Goal: Navigation & Orientation: Find specific page/section

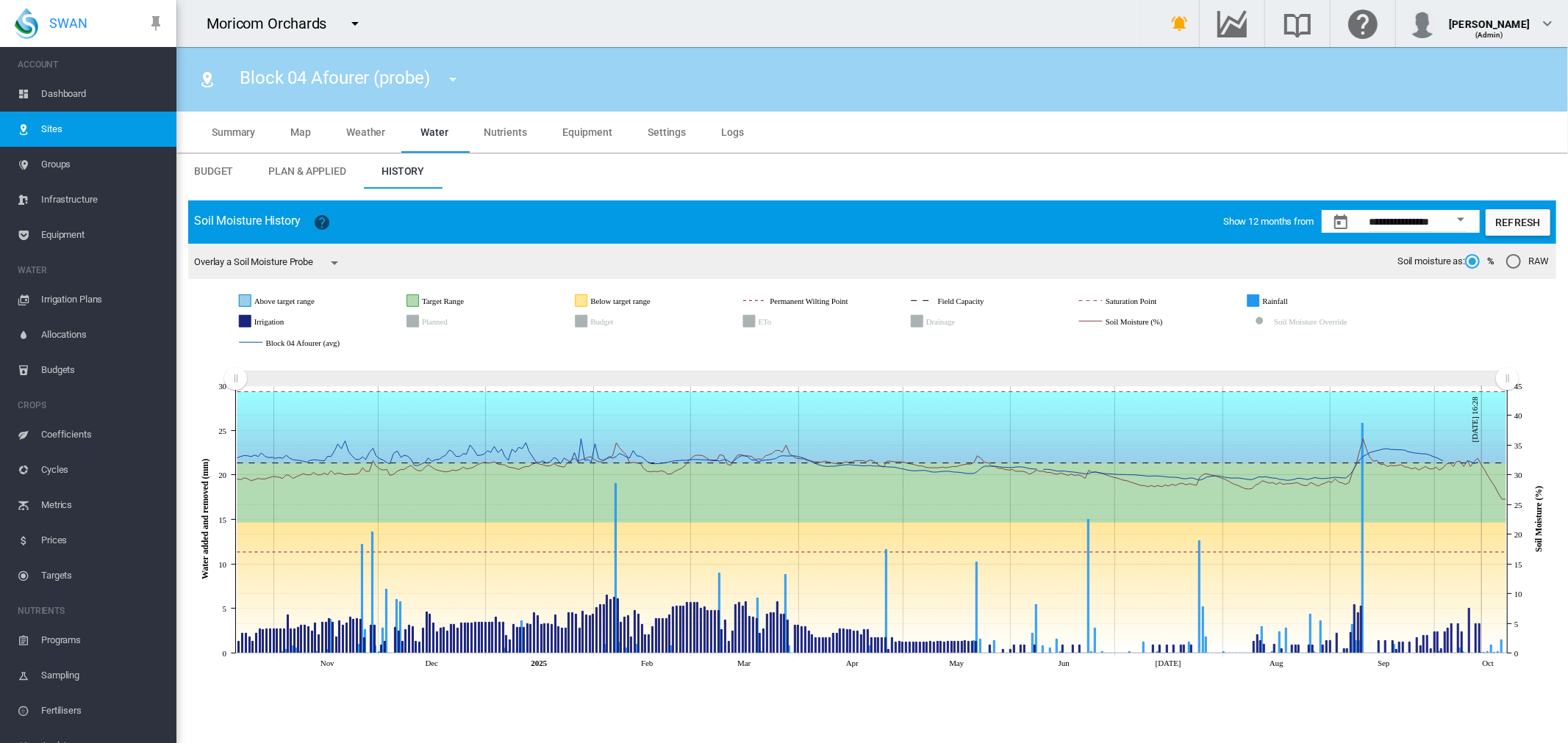
click at [341, 169] on span "Plan & Applied" at bounding box center [307, 171] width 78 height 11
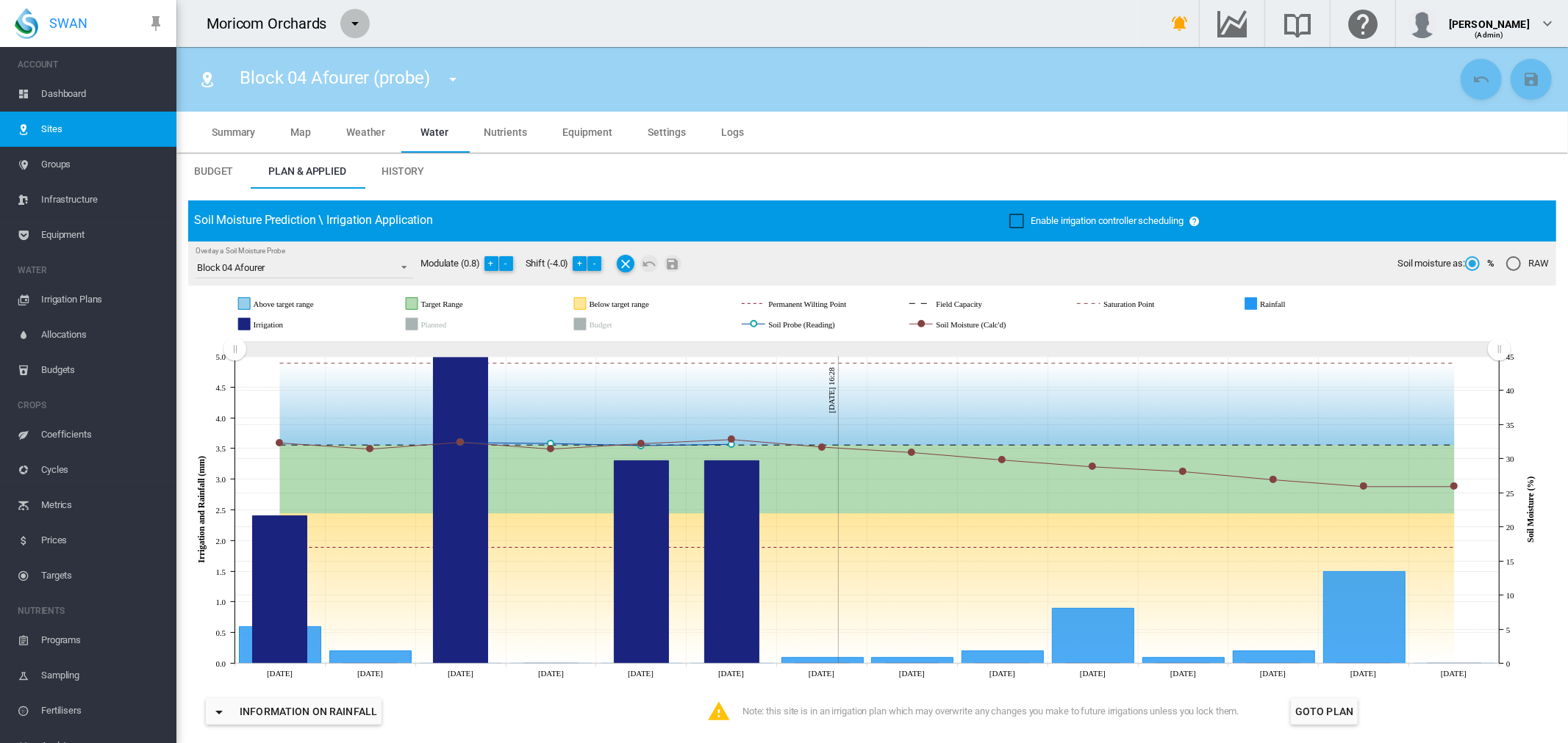
click at [355, 25] on md-icon "icon-menu-down" at bounding box center [355, 24] width 18 height 18
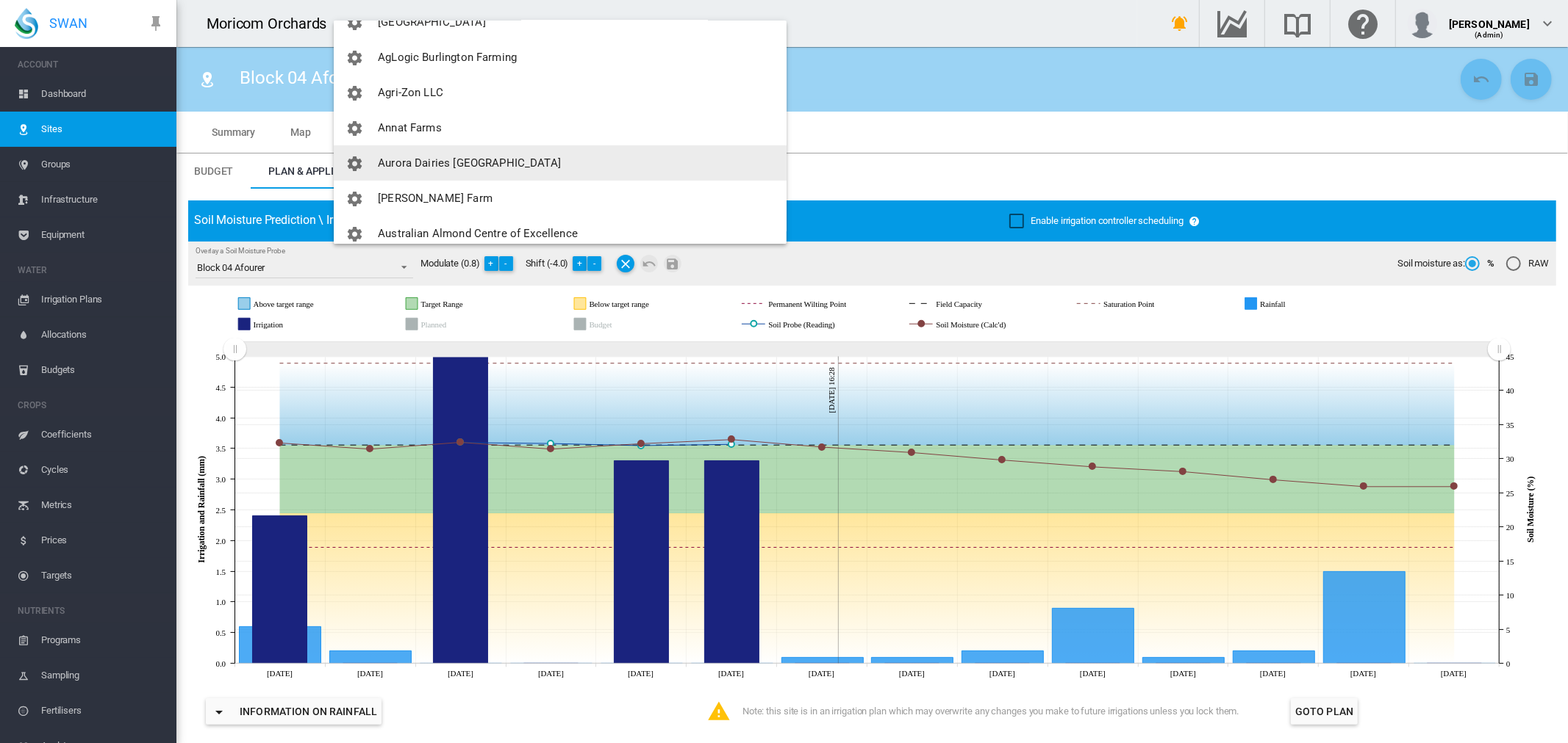
scroll to position [408, 0]
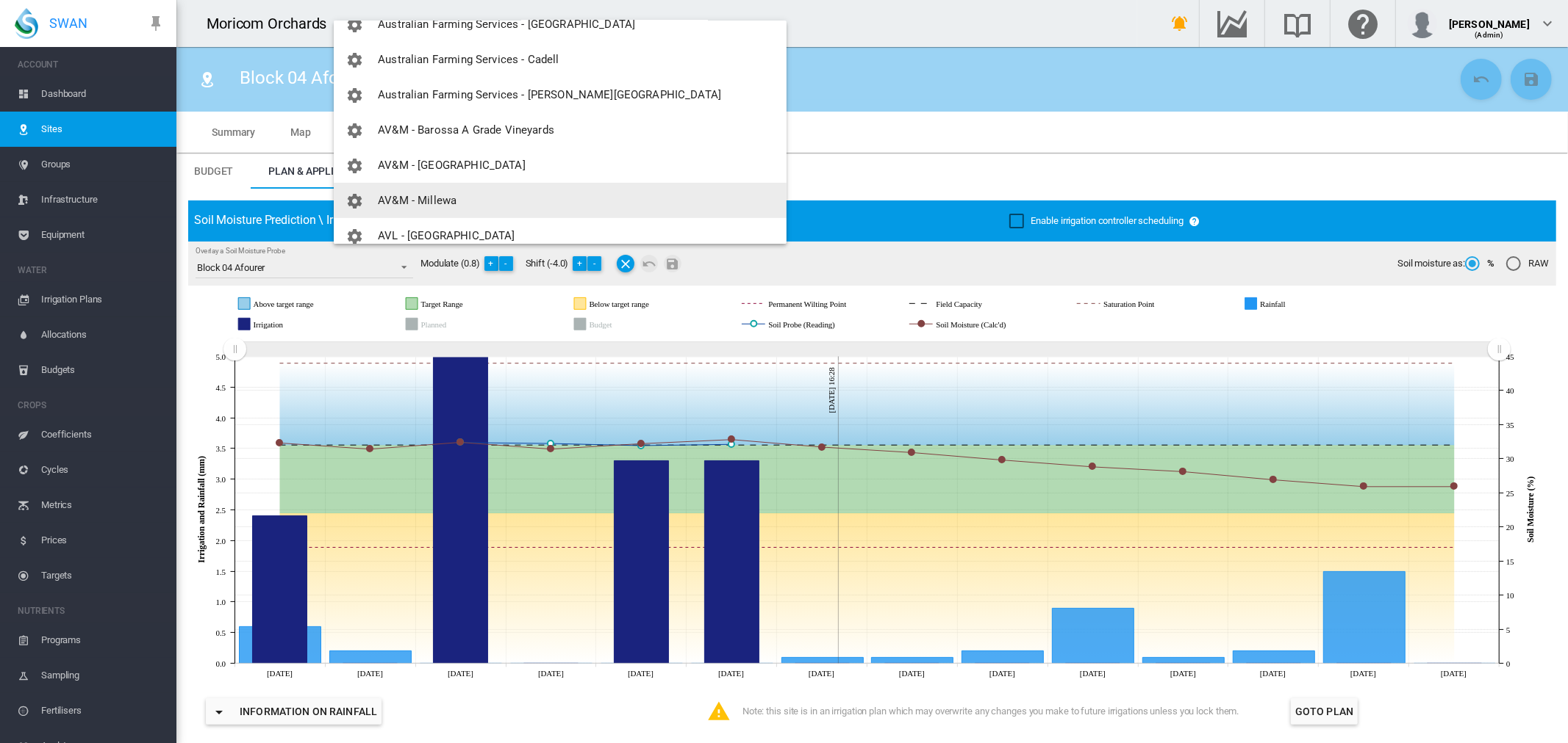
click at [402, 197] on span "AV&M - Millewa" at bounding box center [417, 201] width 79 height 13
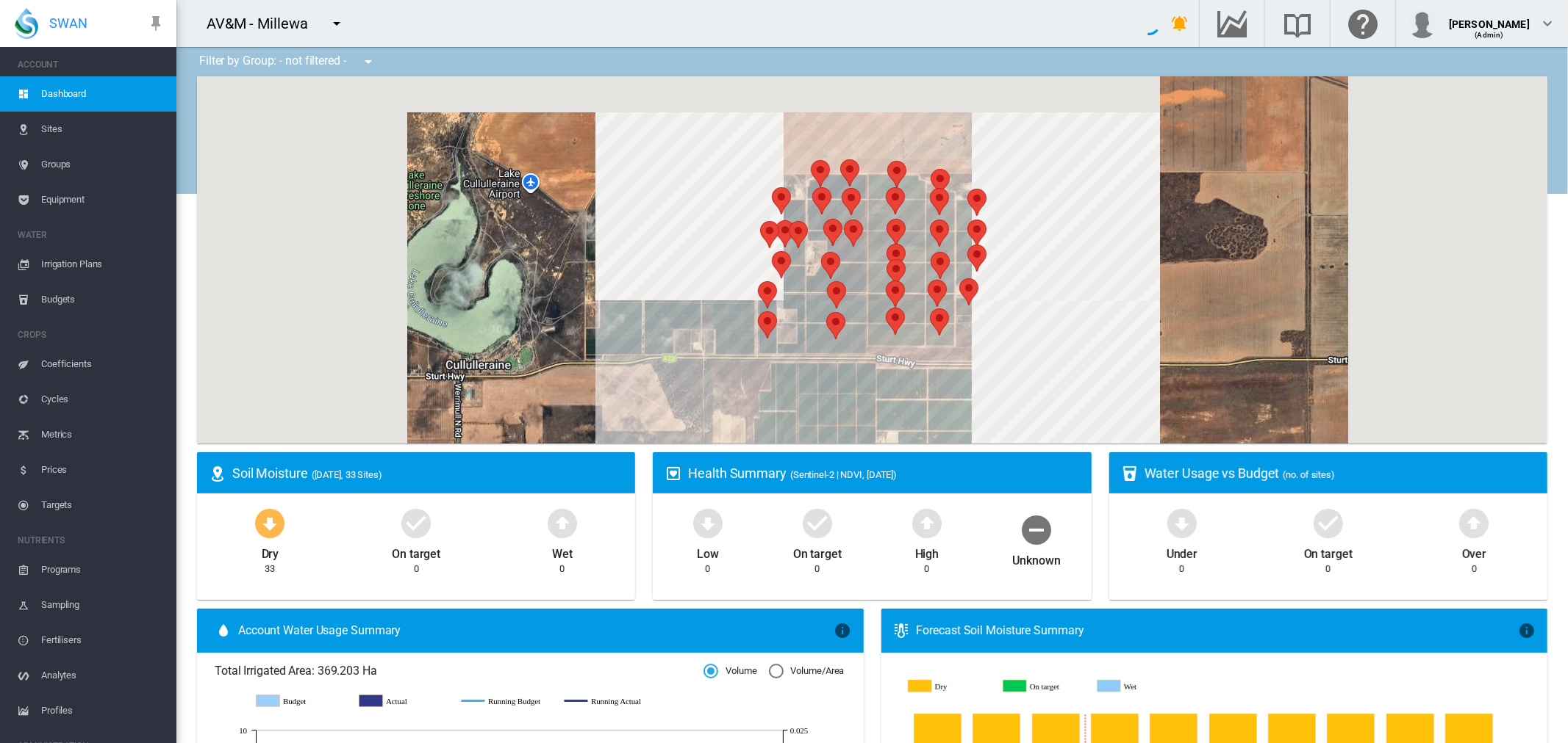
click at [41, 128] on span "Sites" at bounding box center [102, 129] width 124 height 35
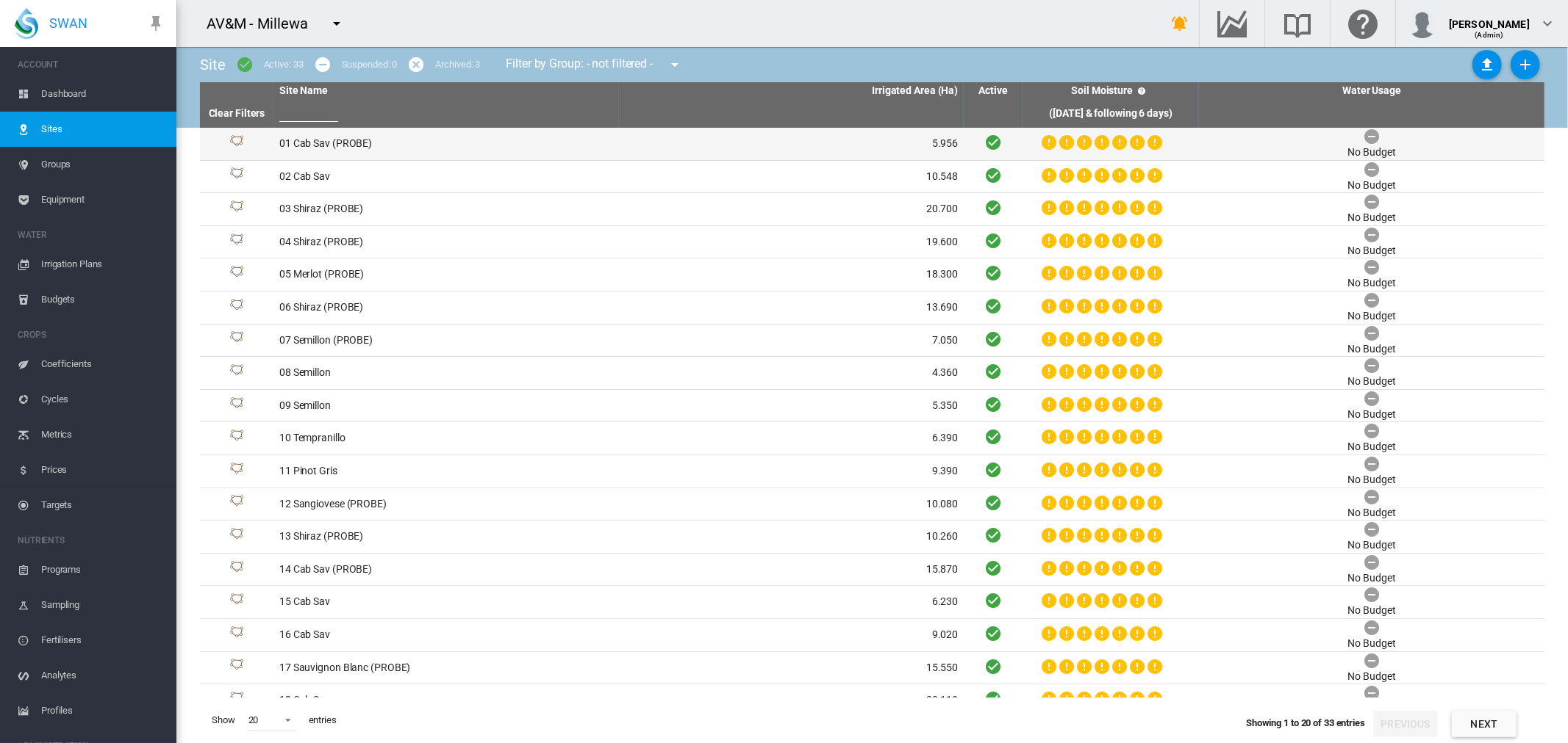
click at [352, 138] on td "01 Cab Sav (PROBE)" at bounding box center [446, 143] width 345 height 32
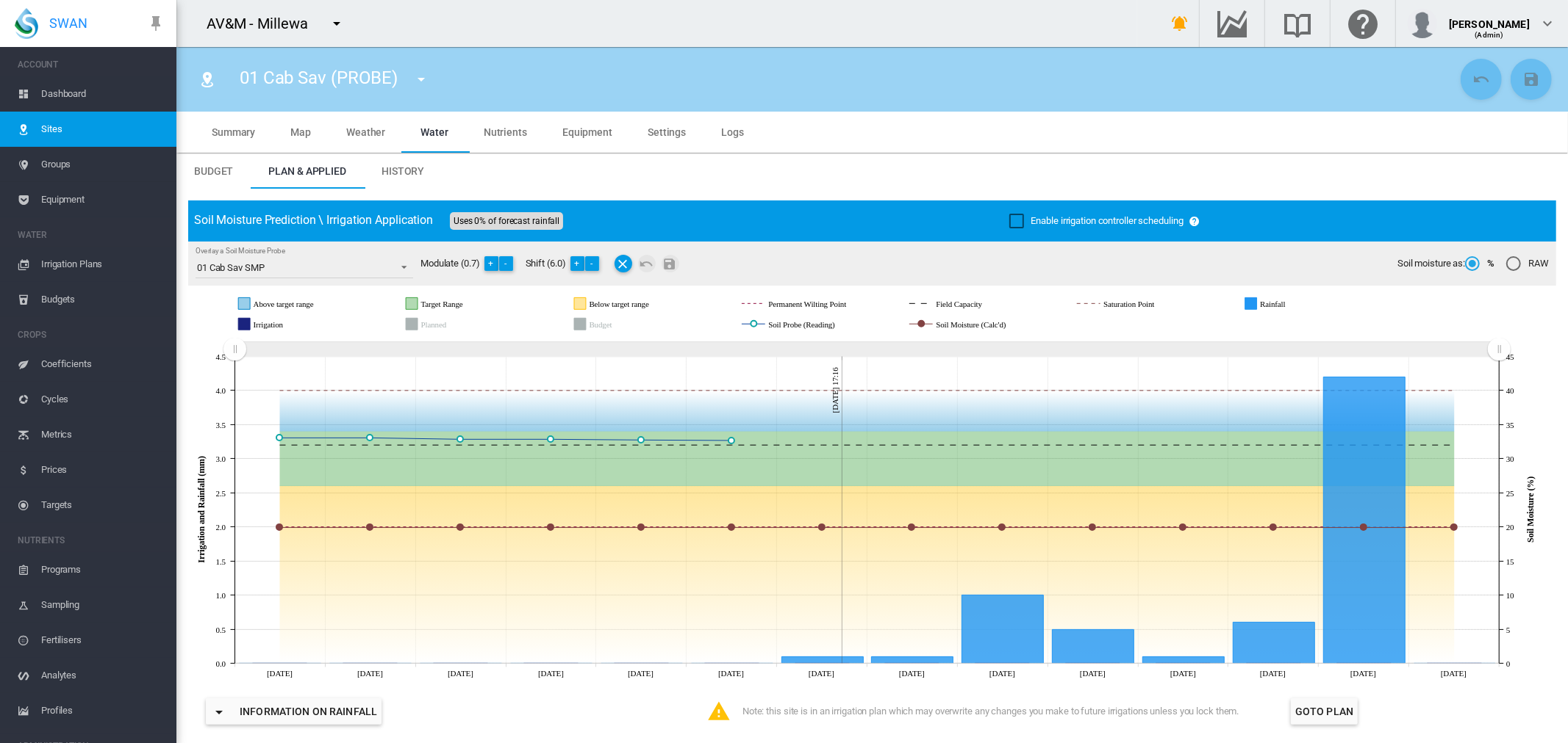
click at [334, 25] on md-icon "icon-menu-down" at bounding box center [337, 24] width 18 height 18
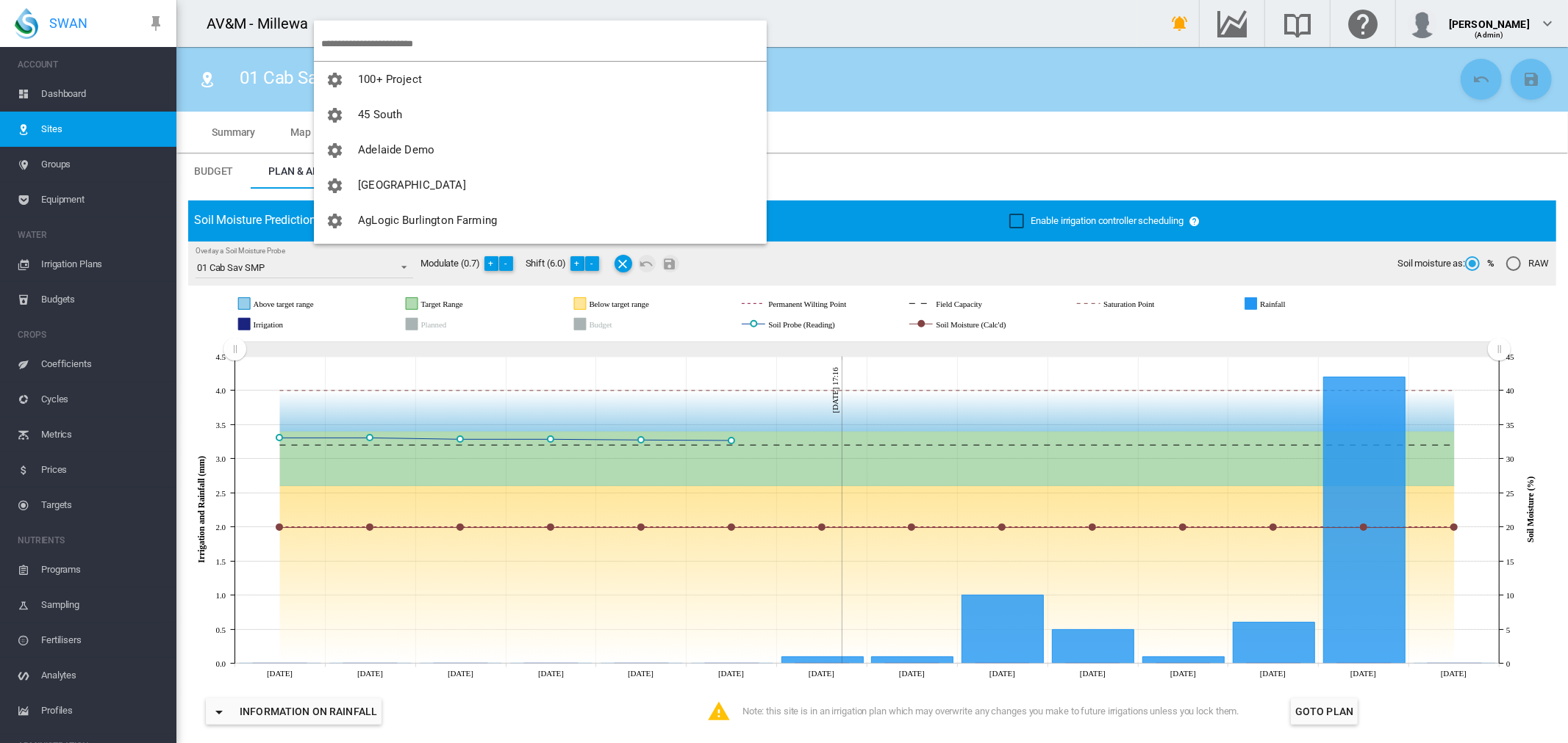
click at [380, 46] on input "search" at bounding box center [543, 43] width 445 height 34
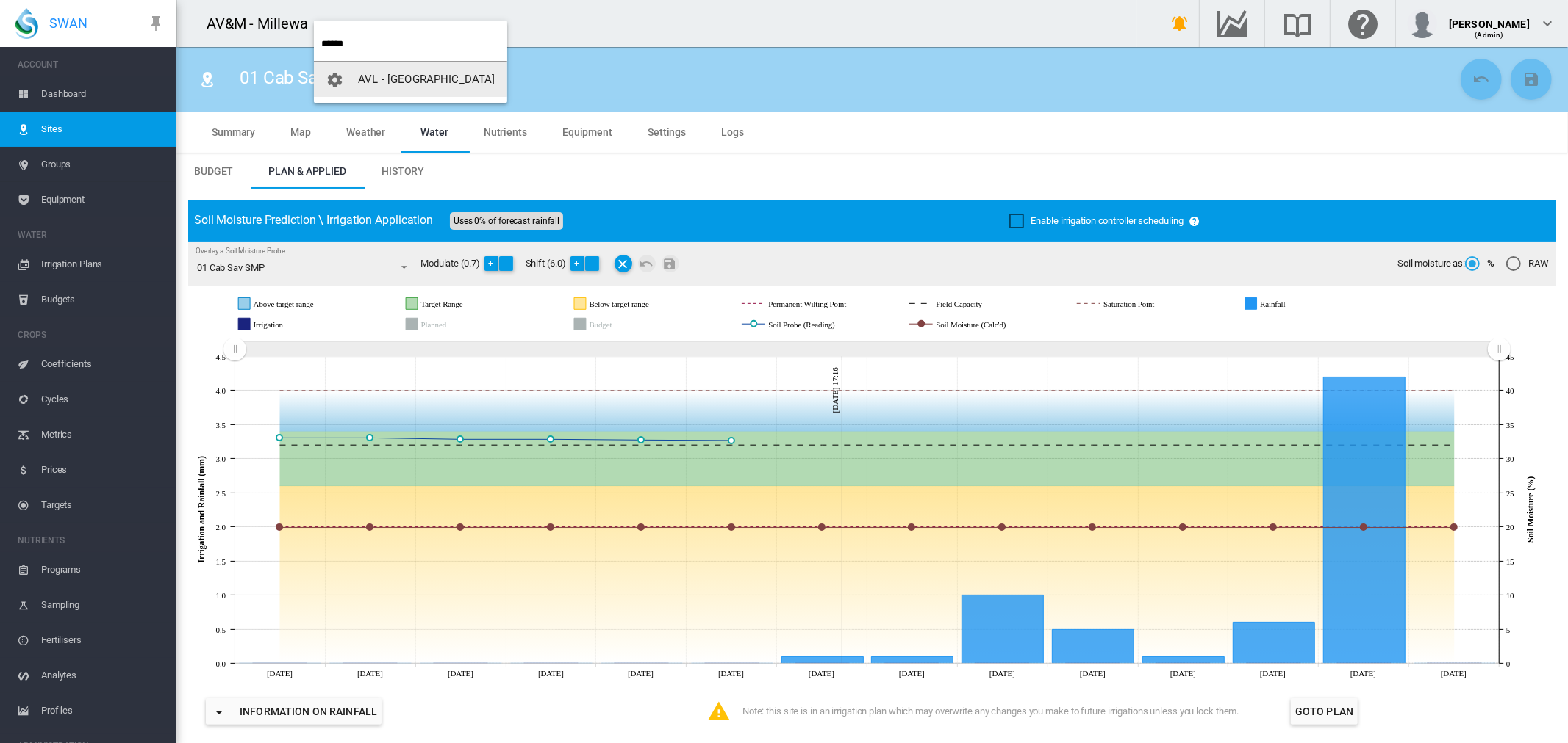
type input "******"
click at [429, 79] on span "AVL - [GEOGRAPHIC_DATA]" at bounding box center [426, 79] width 137 height 13
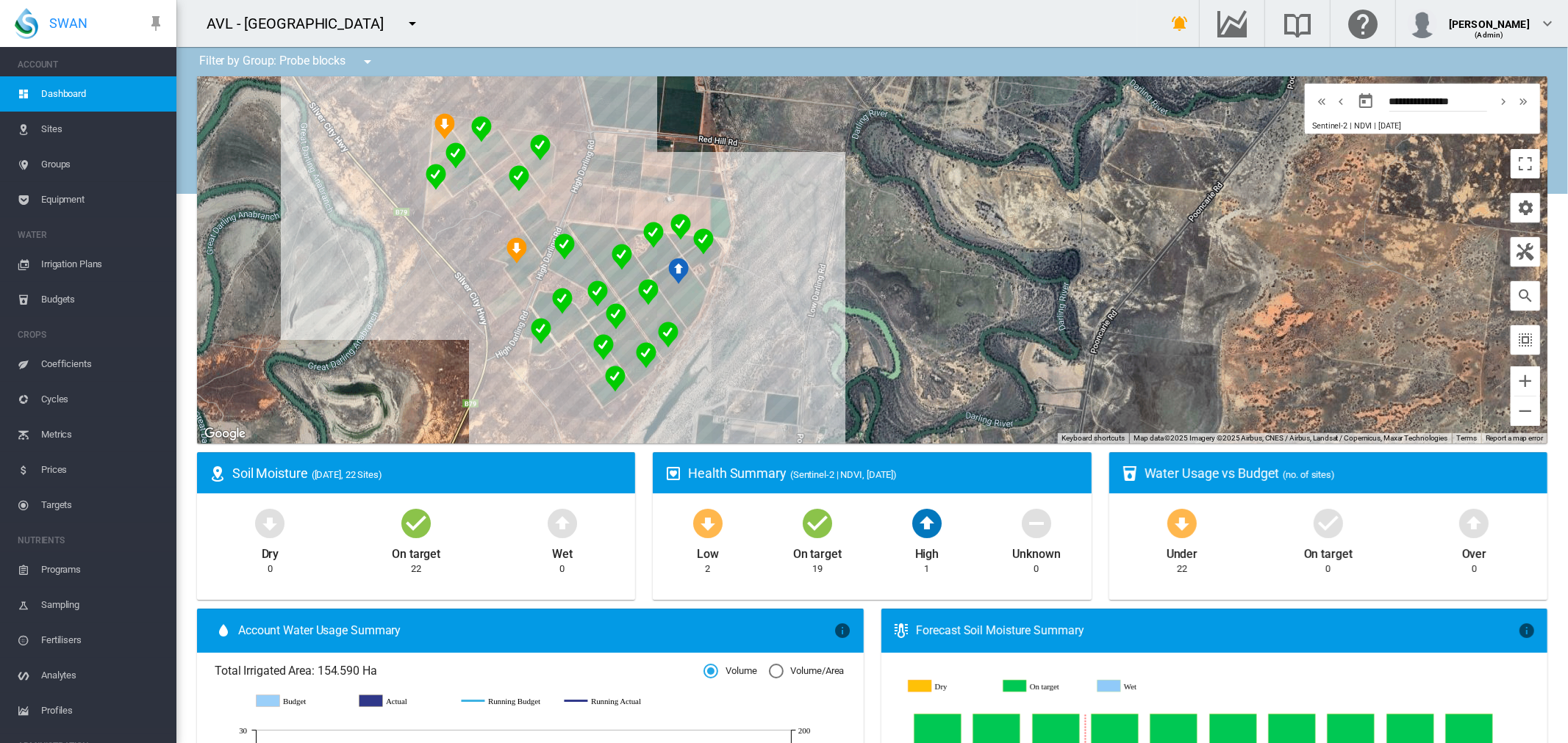
drag, startPoint x: 842, startPoint y: 217, endPoint x: 931, endPoint y: 295, distance: 118.3
click at [931, 295] on div at bounding box center [871, 260] width 1350 height 367
click at [67, 121] on span "Sites" at bounding box center [102, 129] width 124 height 35
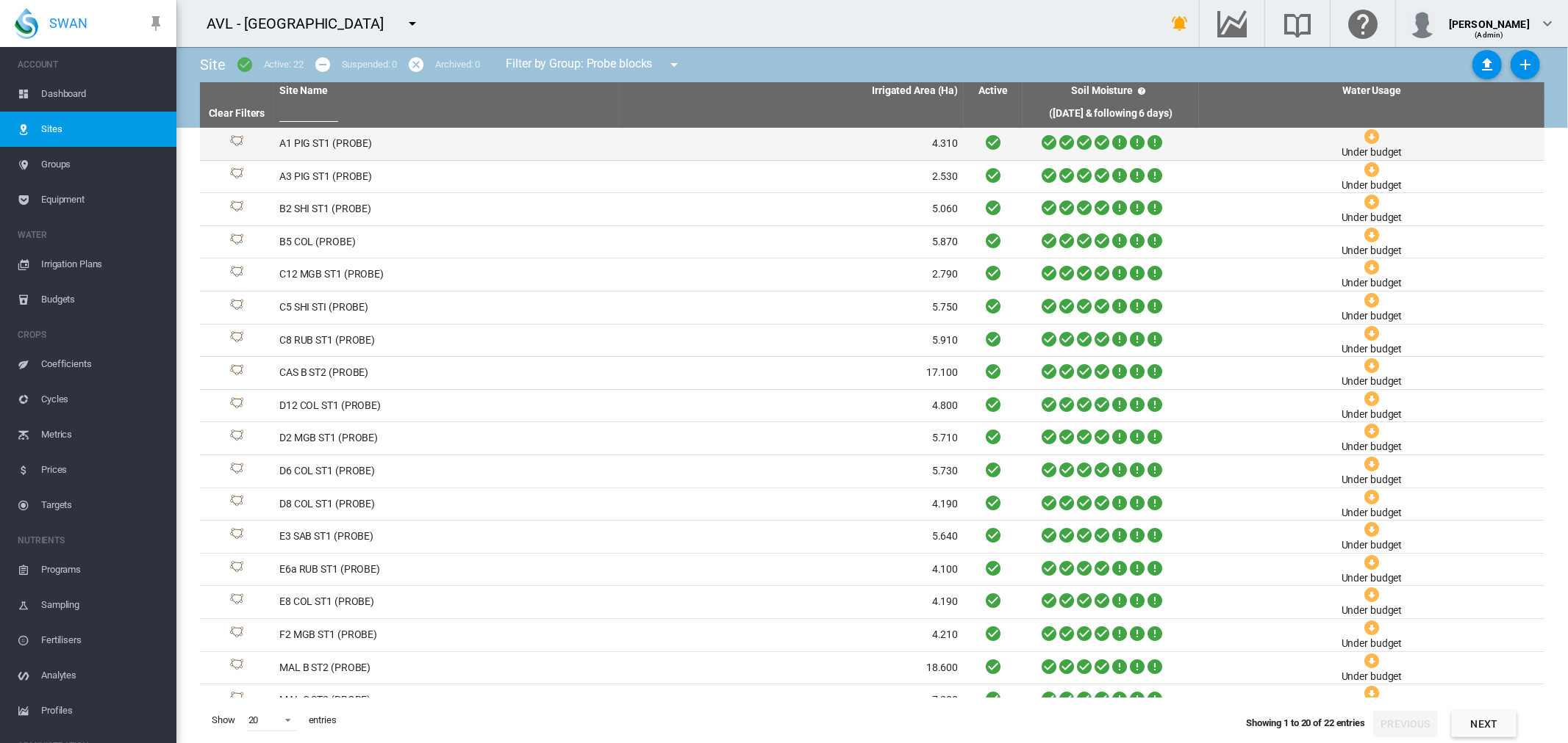
click at [346, 146] on td "A1 PIG ST1 (PROBE)" at bounding box center [446, 143] width 345 height 32
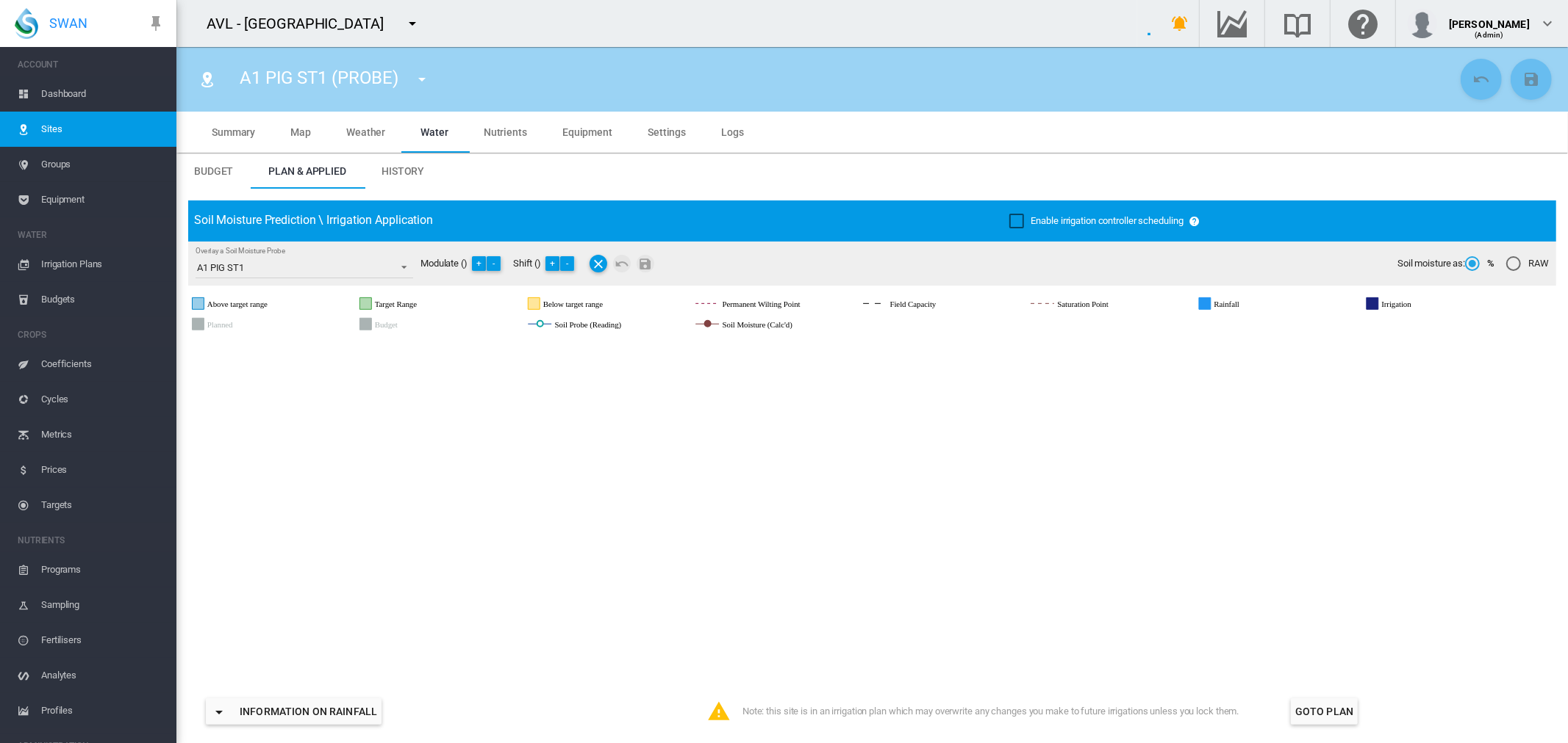
type input "**********"
type input "*********"
type input "**"
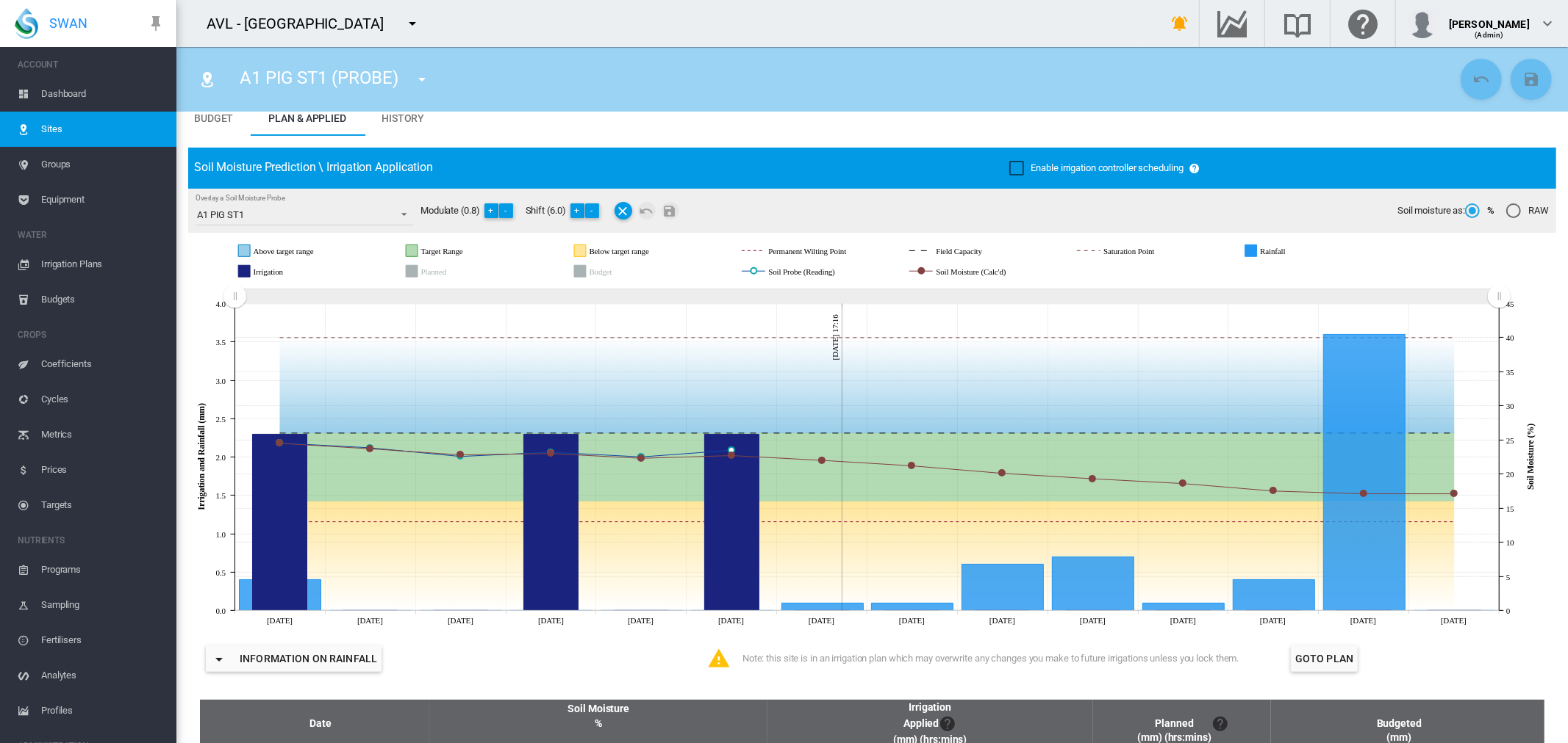
scroll to position [82, 0]
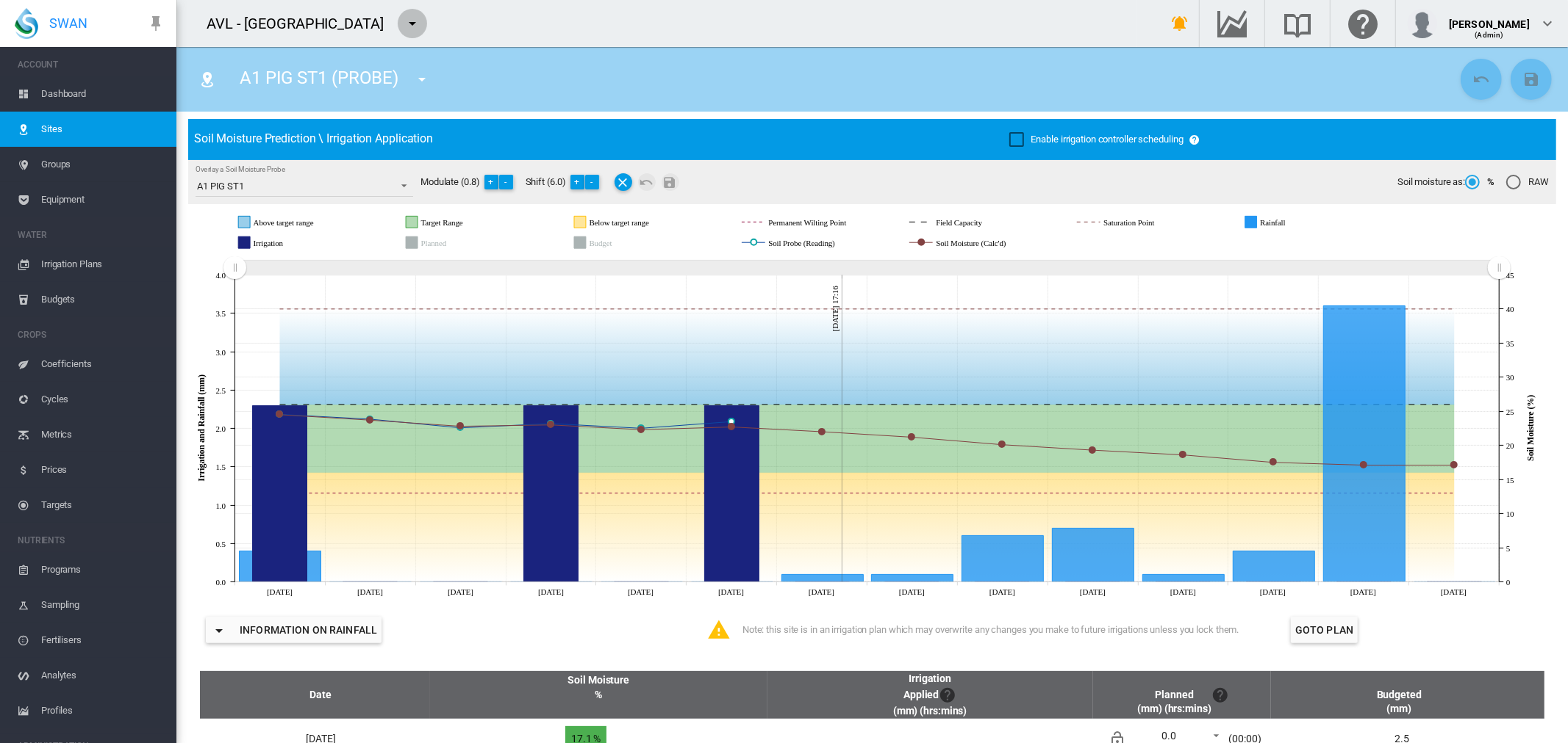
click at [403, 20] on md-icon "icon-menu-down" at bounding box center [412, 24] width 18 height 18
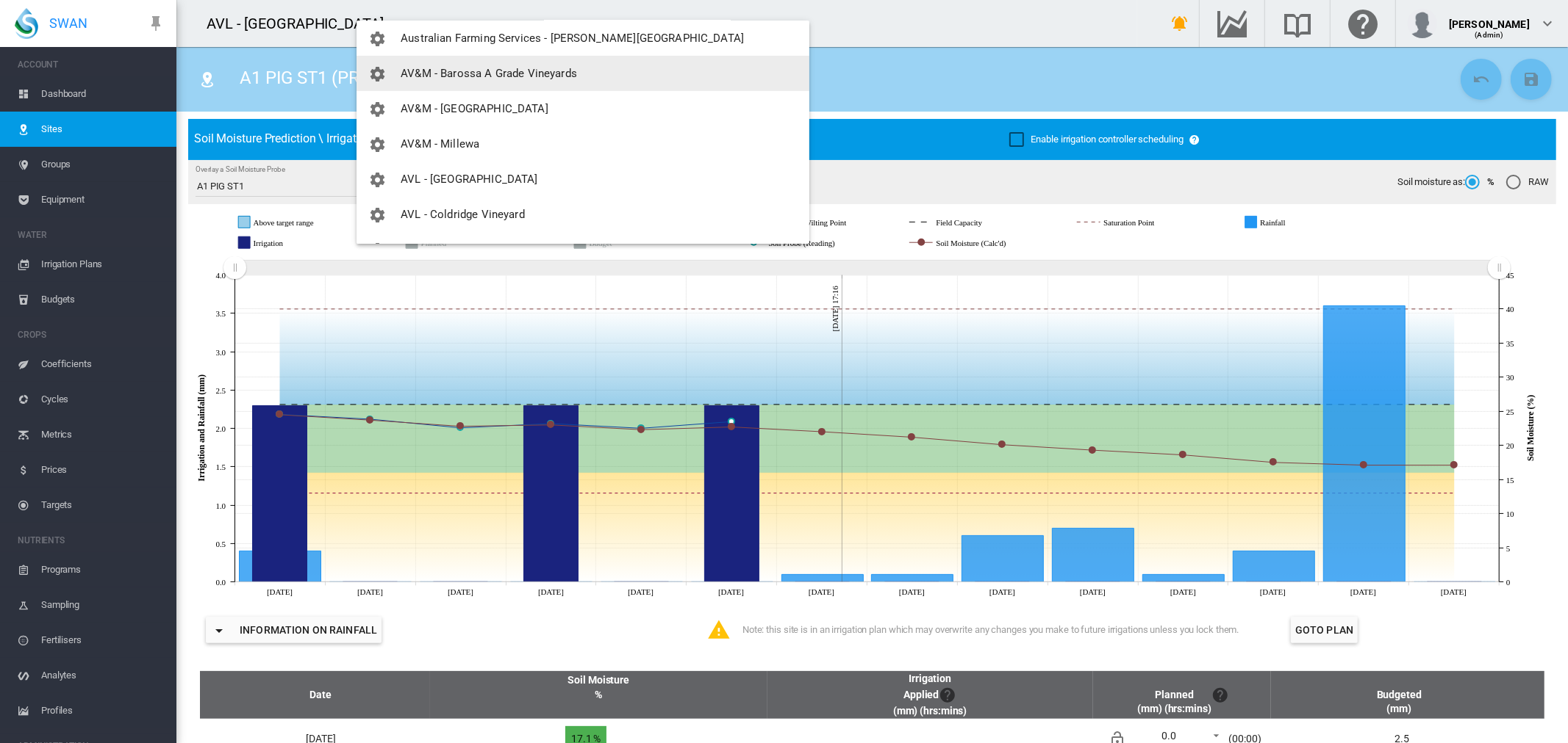
scroll to position [489, 0]
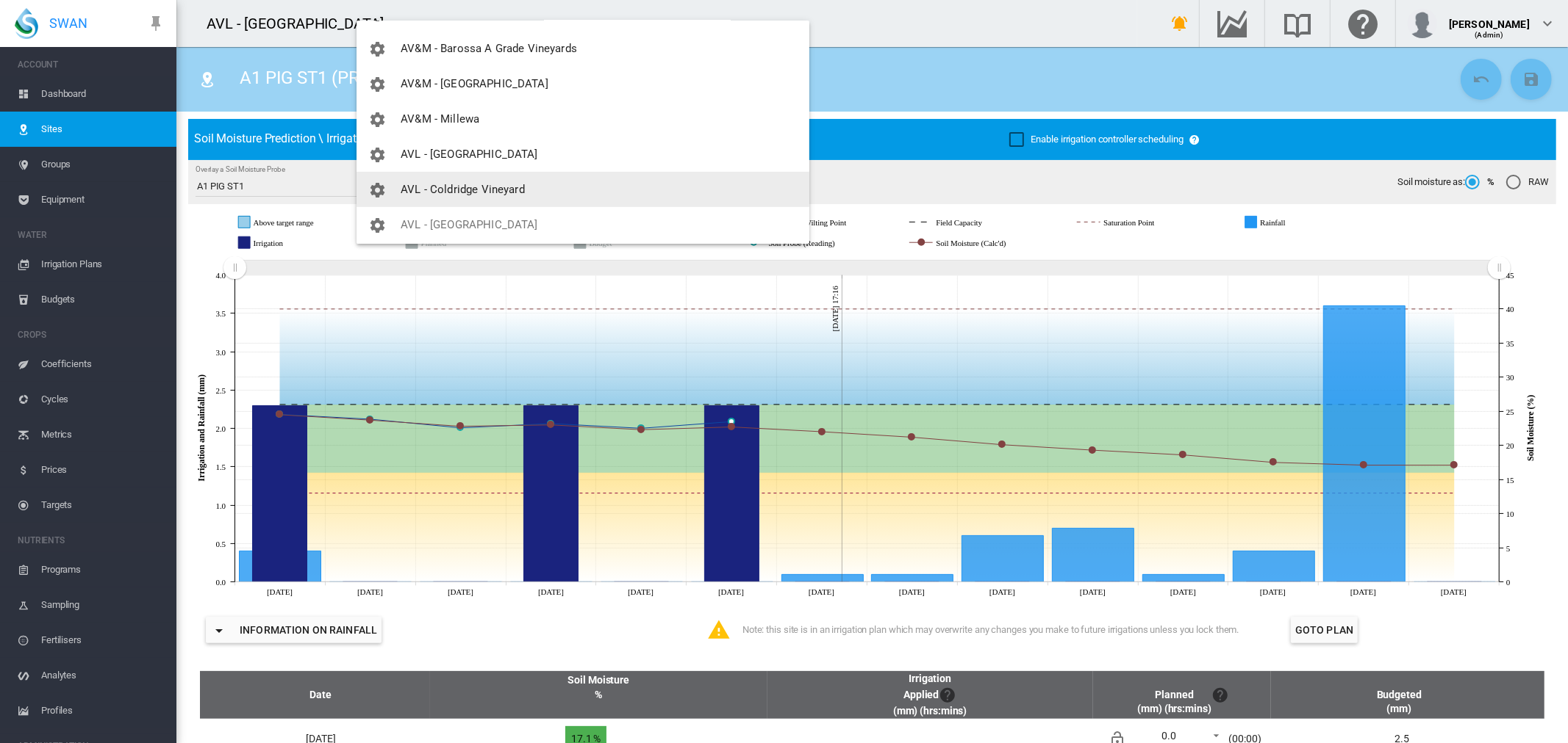
click at [461, 183] on span "AVL - Coldridge Vineyard" at bounding box center [463, 189] width 125 height 13
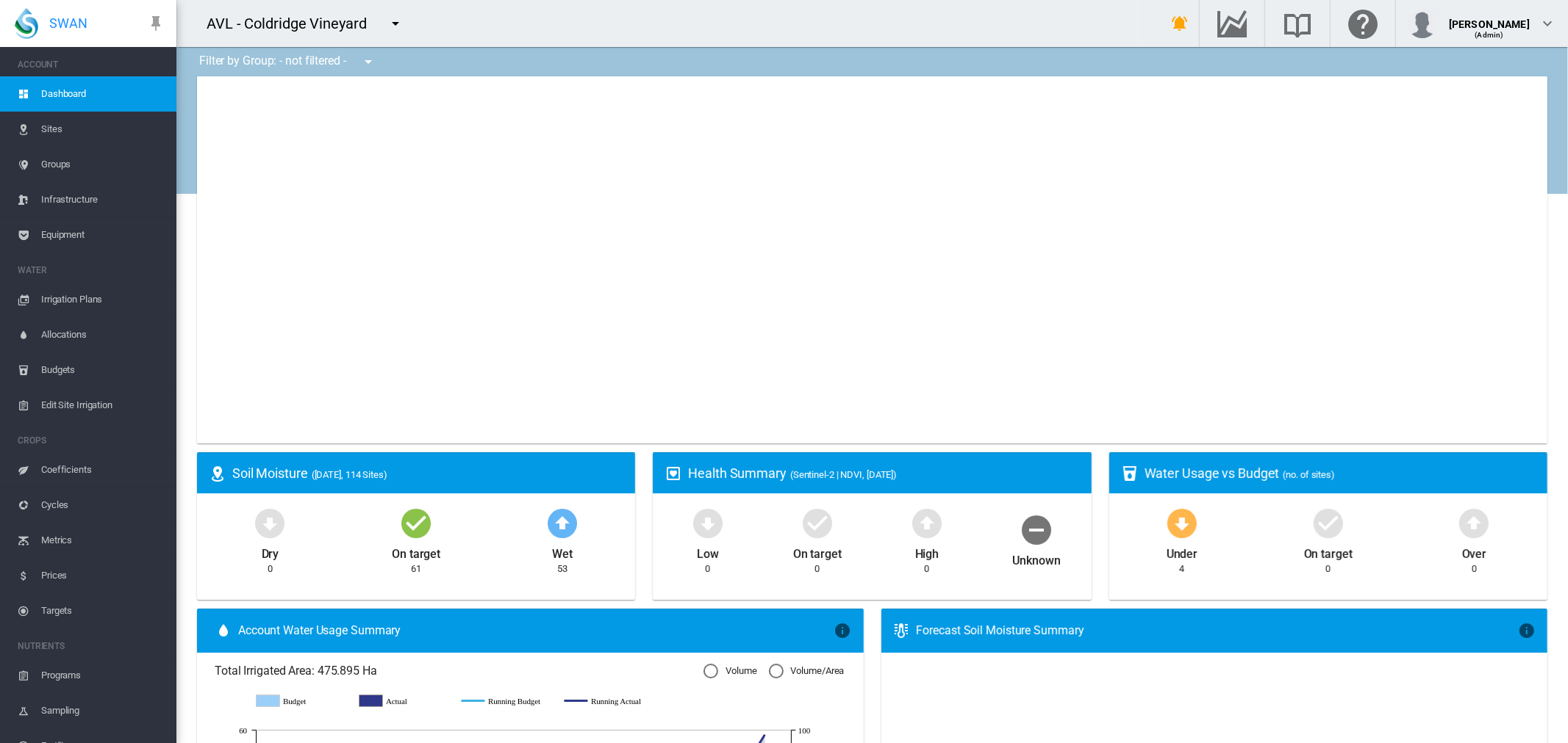
type input "**********"
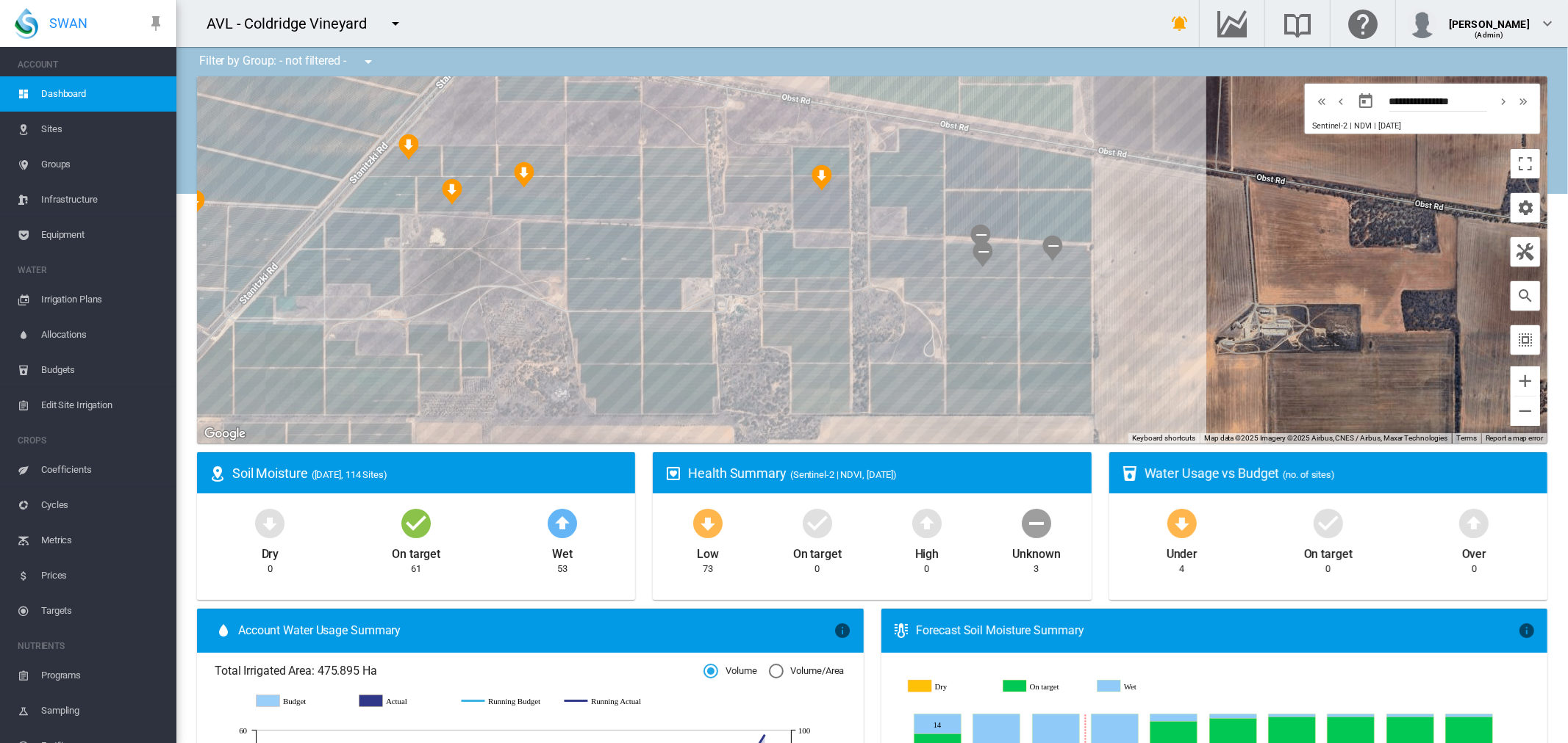
click at [65, 129] on span "Sites" at bounding box center [102, 129] width 124 height 35
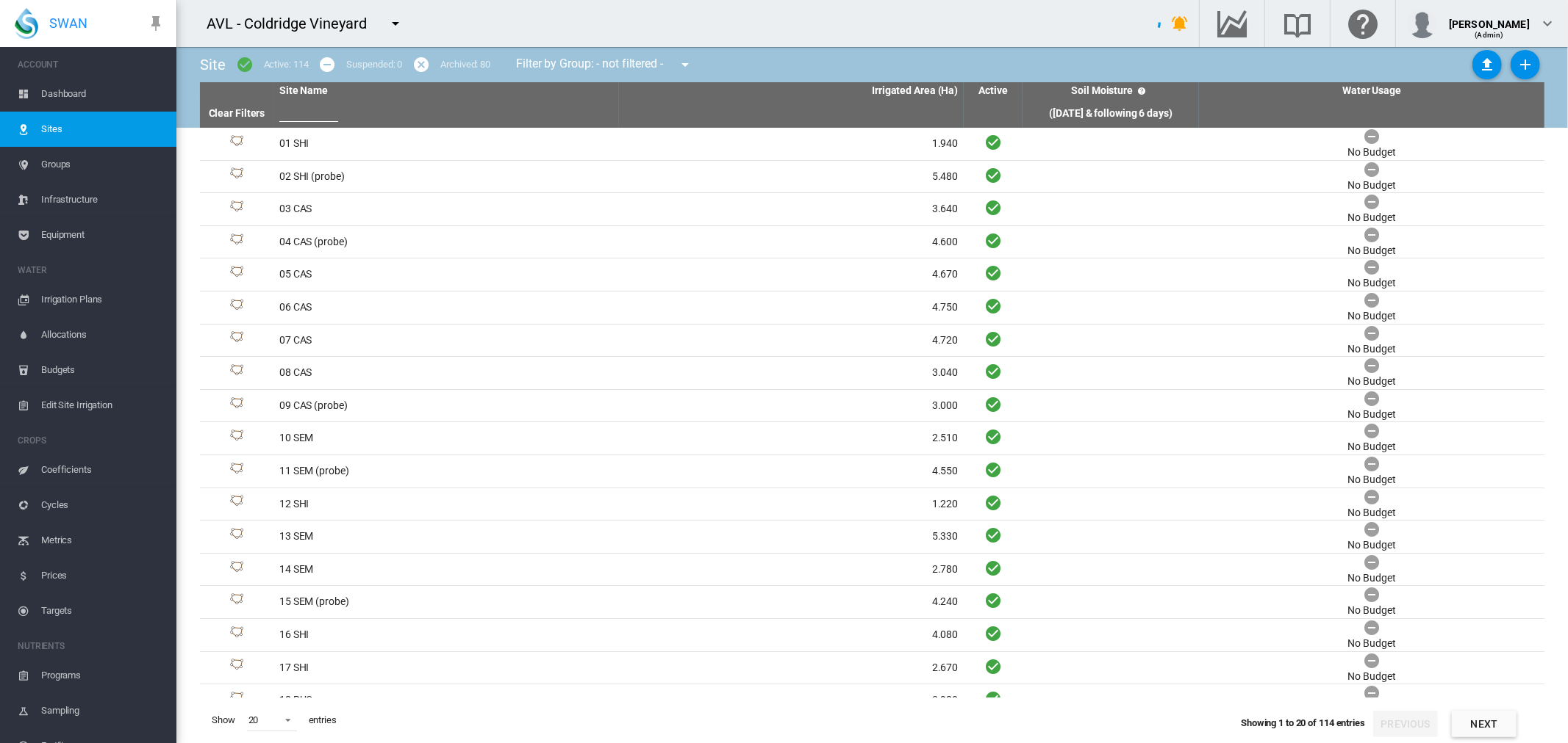
scroll to position [189, 0]
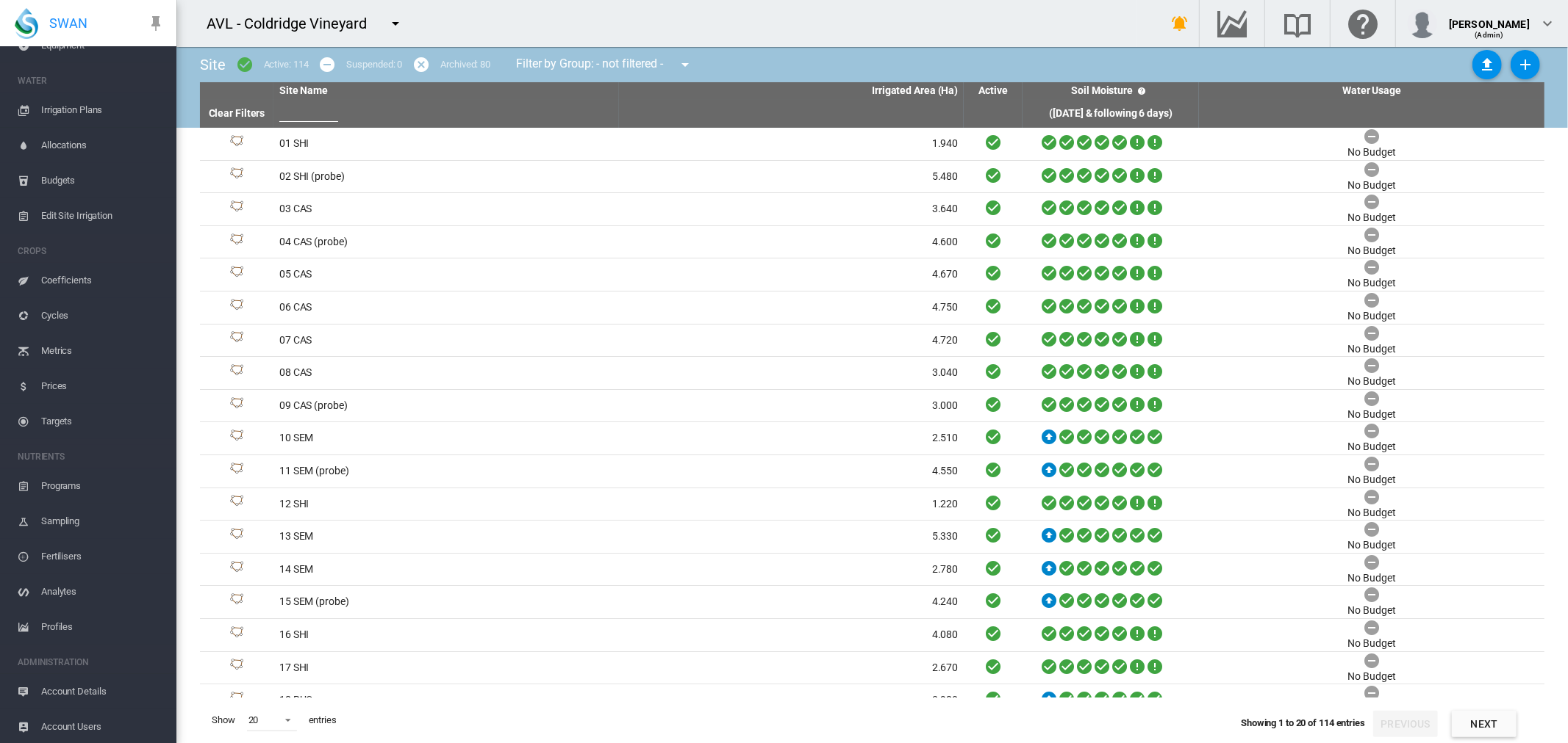
click at [98, 721] on span "Account Users" at bounding box center [102, 727] width 124 height 35
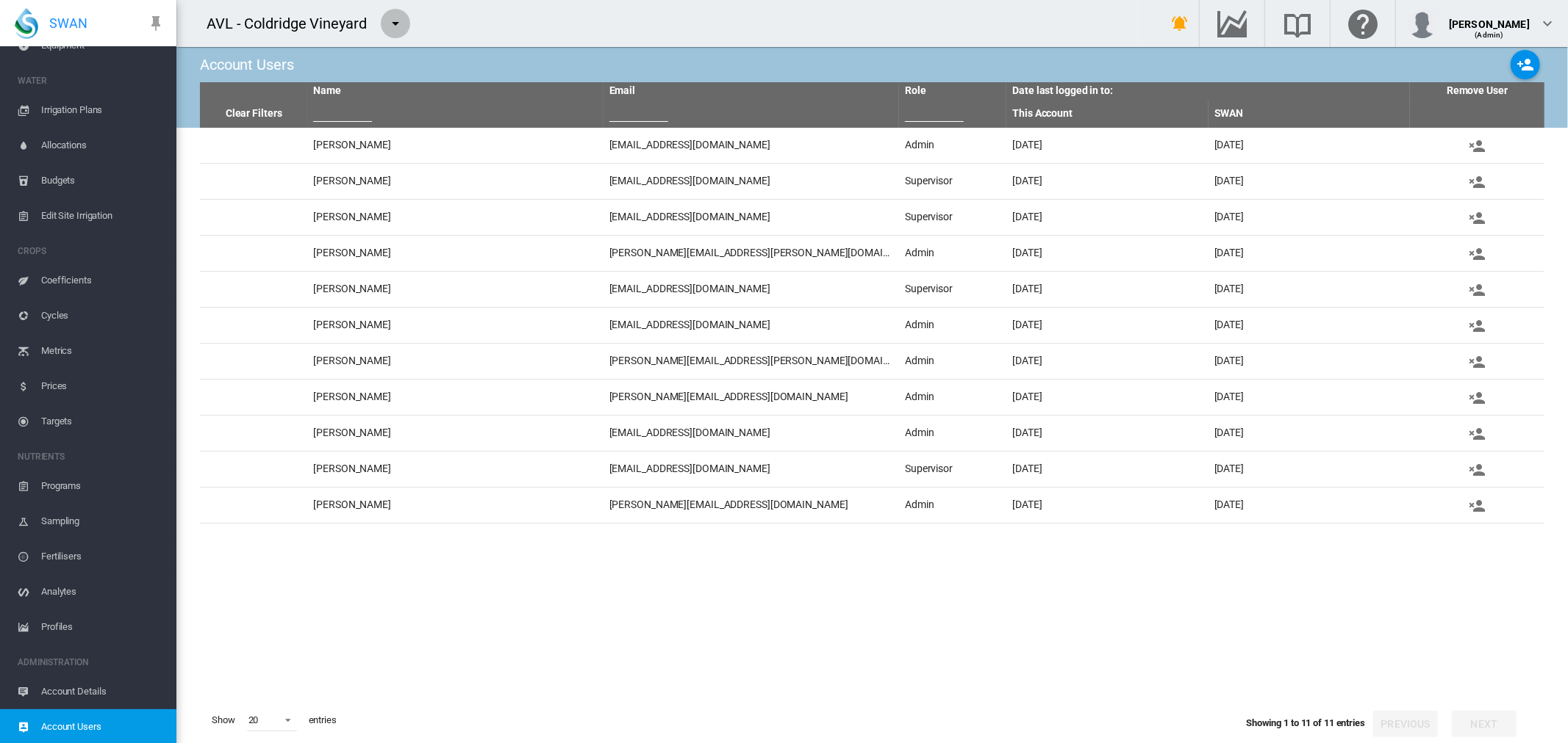
click at [393, 25] on md-icon "icon-menu-down" at bounding box center [396, 24] width 18 height 18
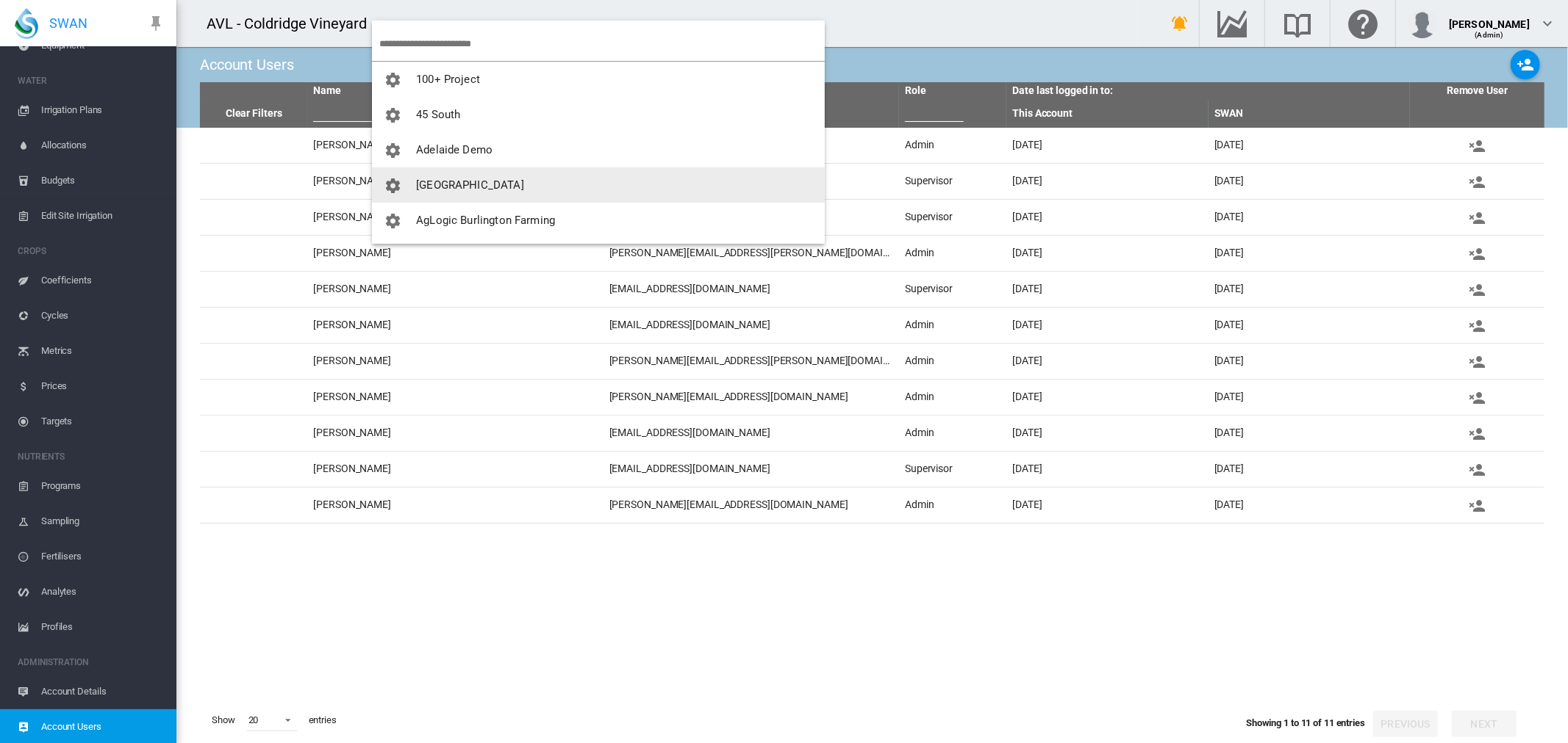
click at [479, 177] on button "[GEOGRAPHIC_DATA]" at bounding box center [598, 184] width 452 height 35
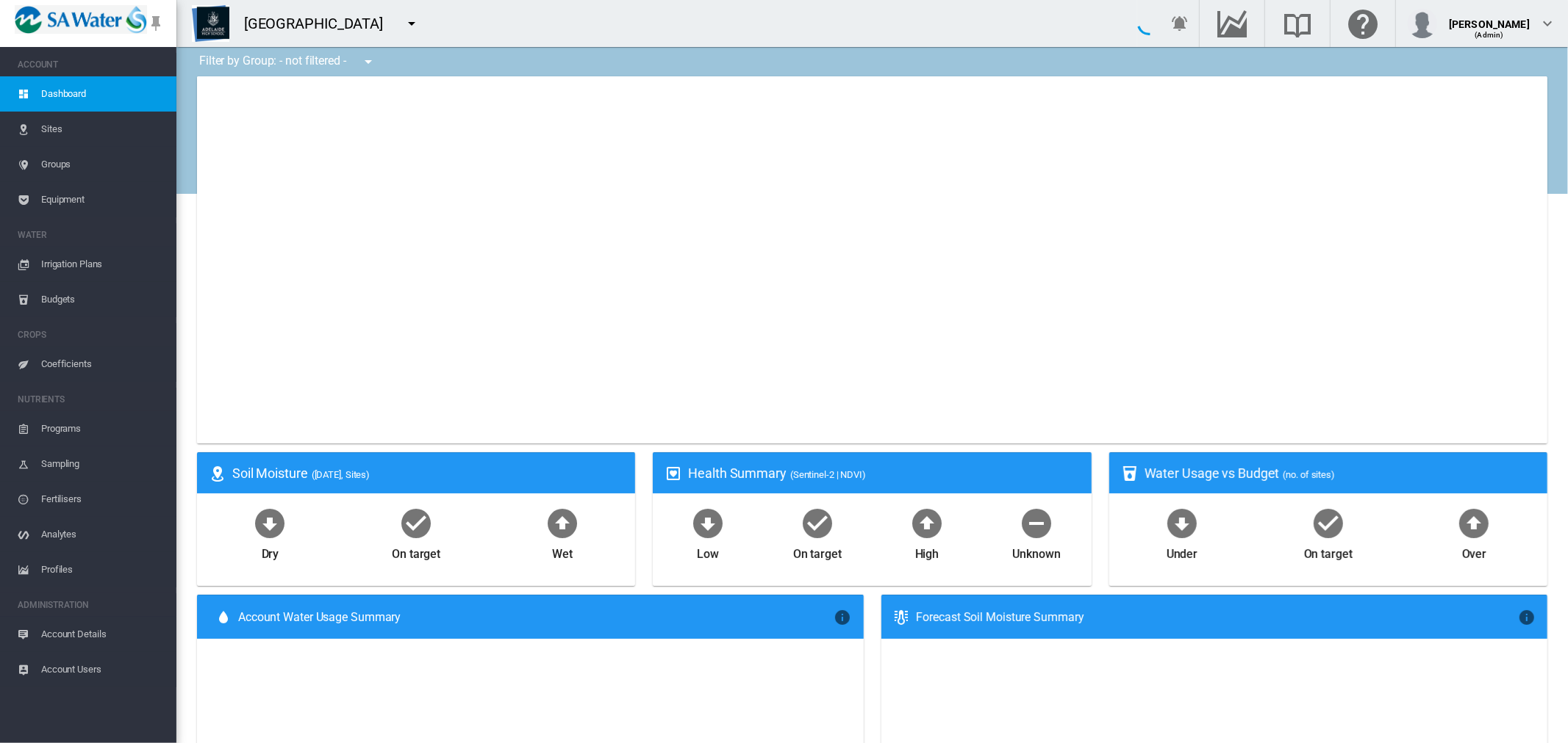
type input "**********"
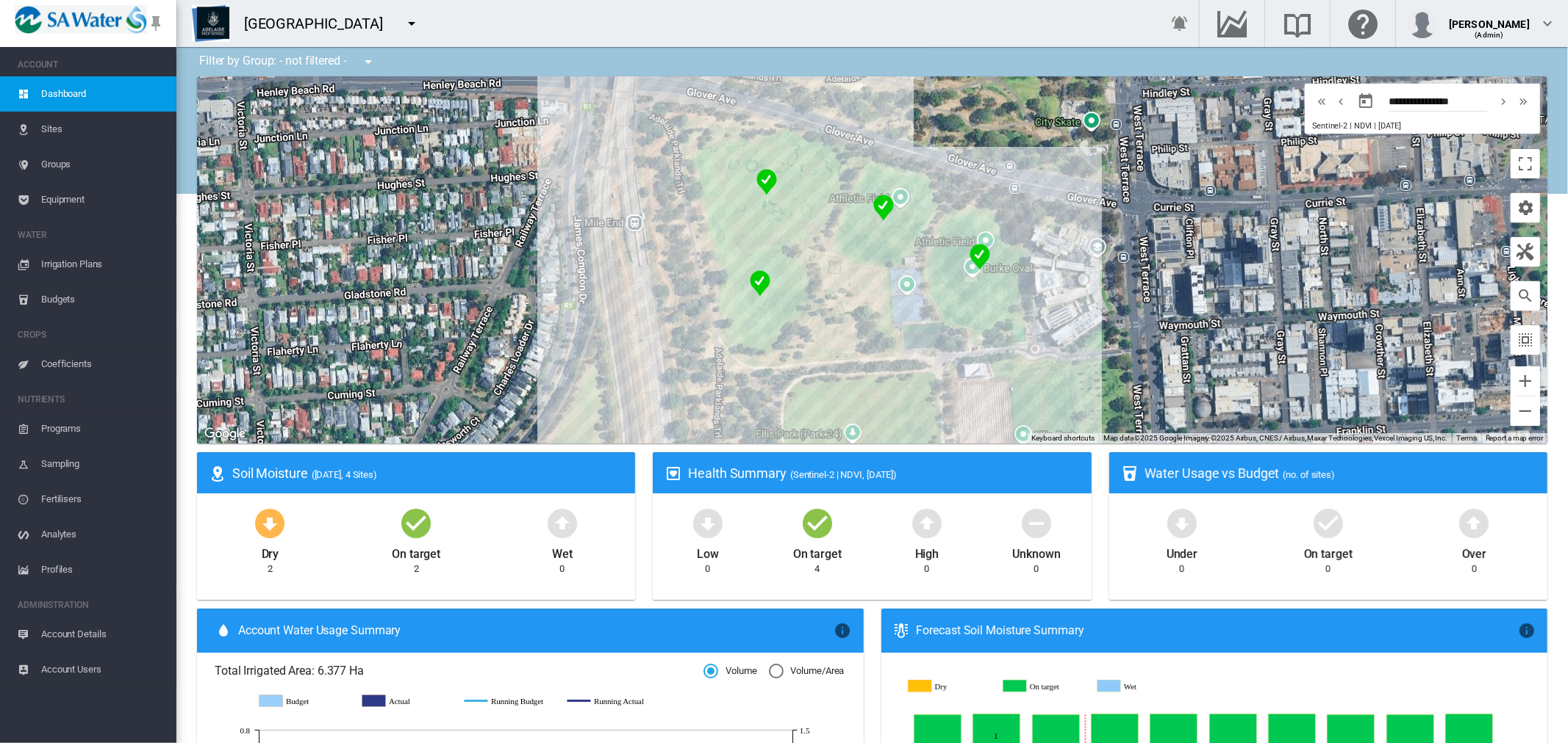
click at [55, 125] on span "Sites" at bounding box center [102, 129] width 124 height 35
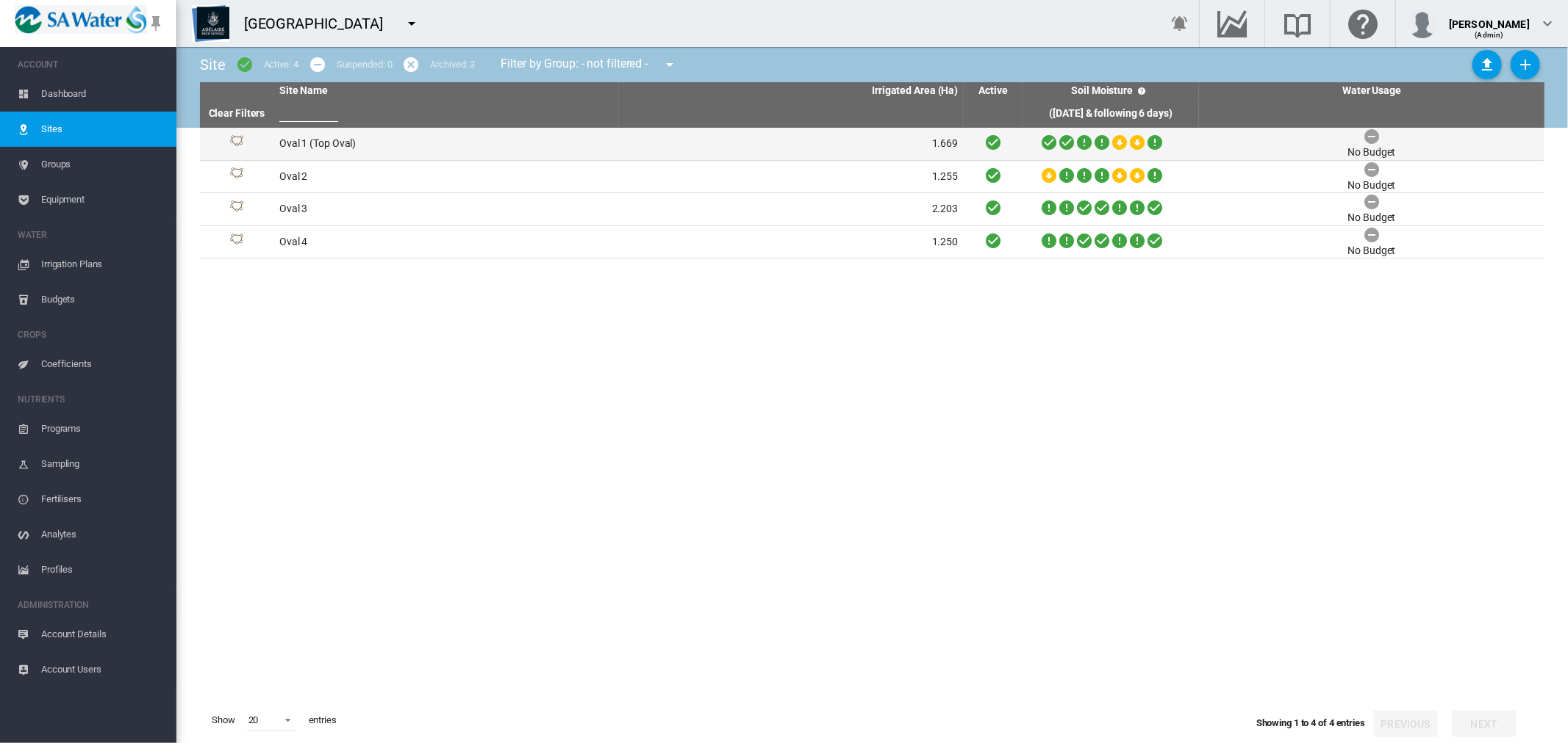
click at [311, 145] on td "Oval 1 (Top Oval)" at bounding box center [446, 143] width 345 height 32
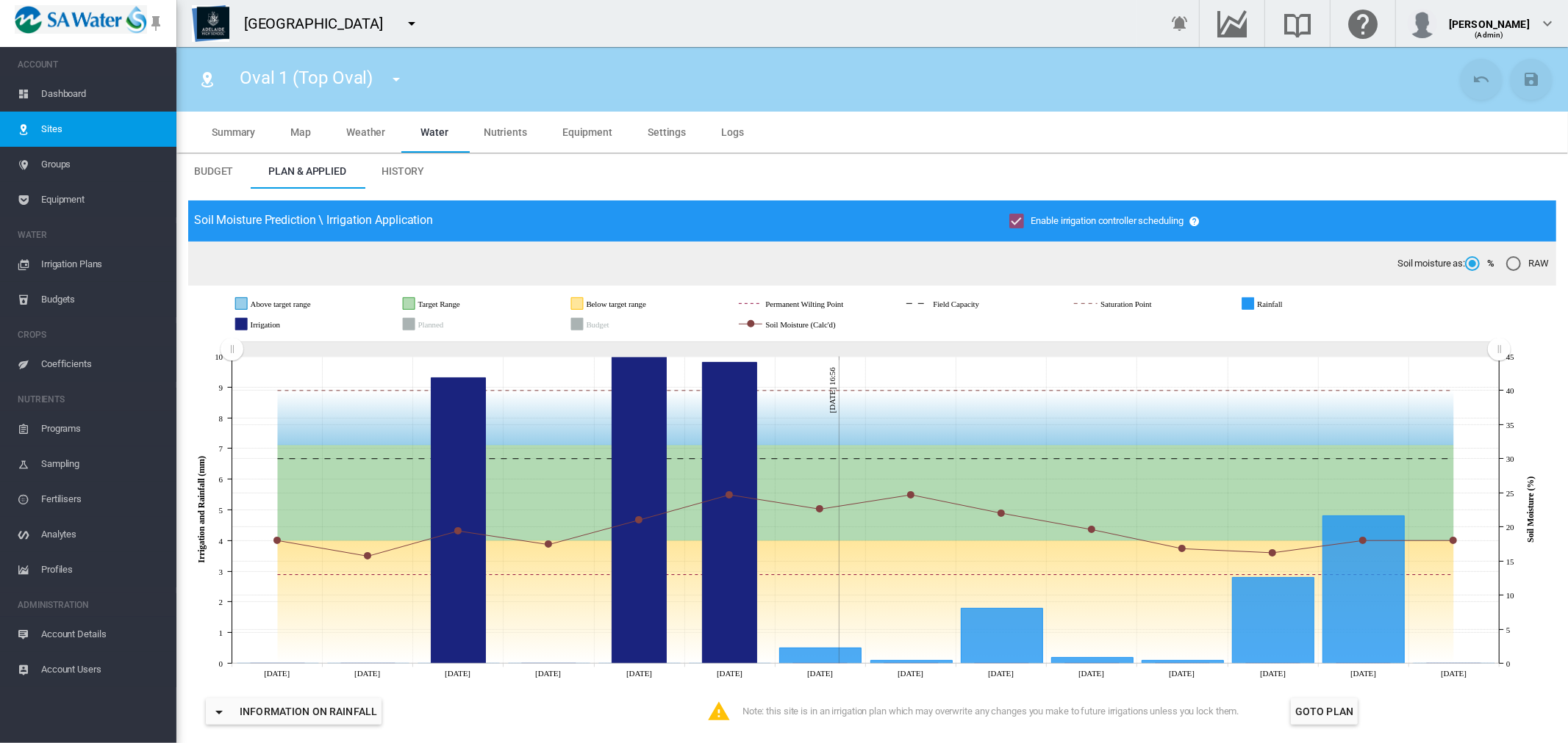
click at [443, 322] on rect "Planned" at bounding box center [453, 324] width 75 height 13
